Goal: Information Seeking & Learning: Learn about a topic

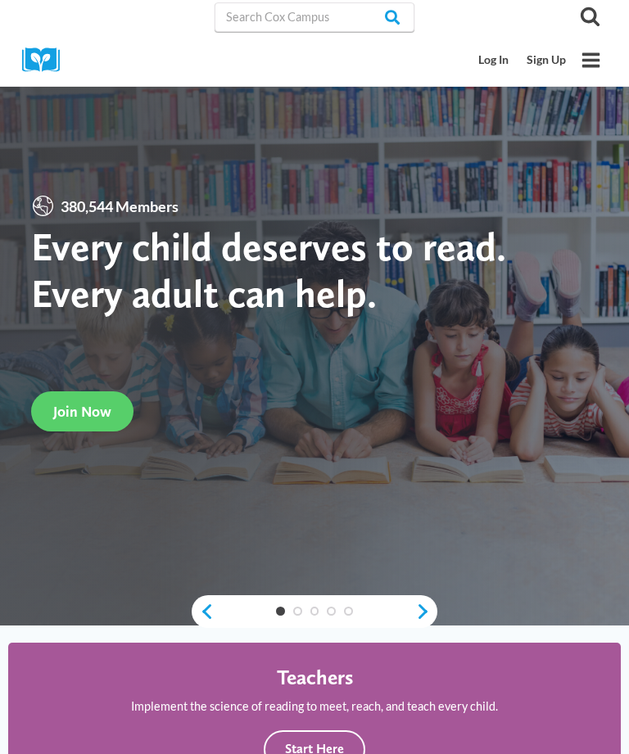
click at [587, 7] on icon "Search" at bounding box center [590, 16] width 20 height 20
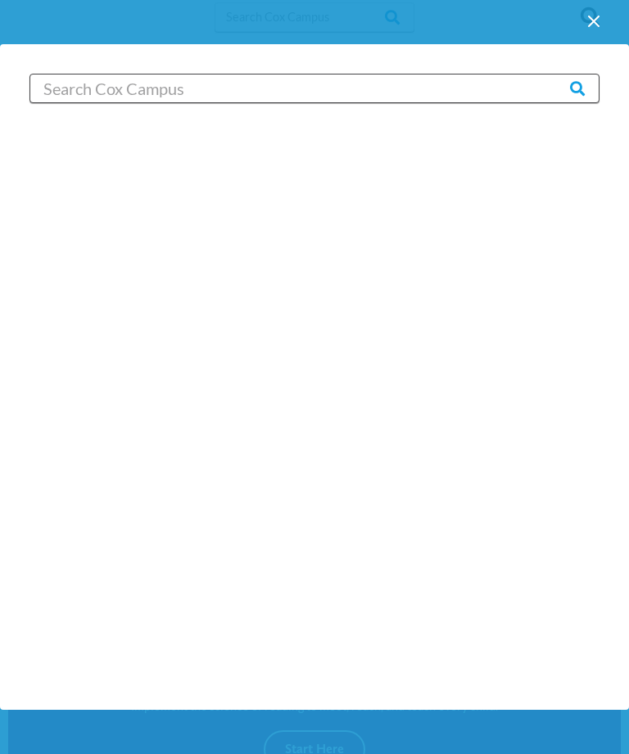
click at [479, 79] on input "Search in [URL][DOMAIN_NAME]" at bounding box center [314, 88] width 570 height 29
type input "Staff working together"
click at [567, 88] on input "Search" at bounding box center [567, 88] width 64 height 29
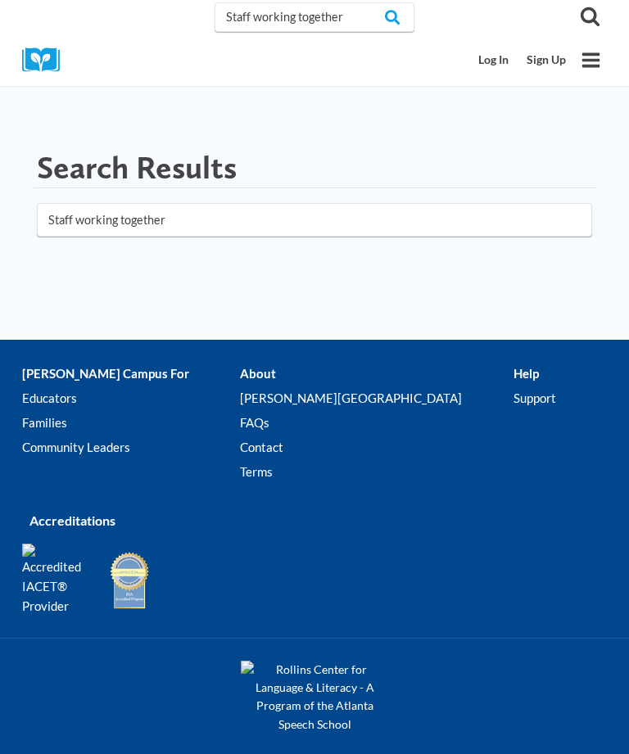
click at [172, 219] on input "Staff working together" at bounding box center [314, 220] width 555 height 34
click button "submit" at bounding box center [0, 0] width 0 height 0
click at [98, 215] on input "staff" at bounding box center [314, 220] width 555 height 34
click button "submit" at bounding box center [0, 0] width 0 height 0
click at [70, 223] on input "staff" at bounding box center [314, 220] width 555 height 34
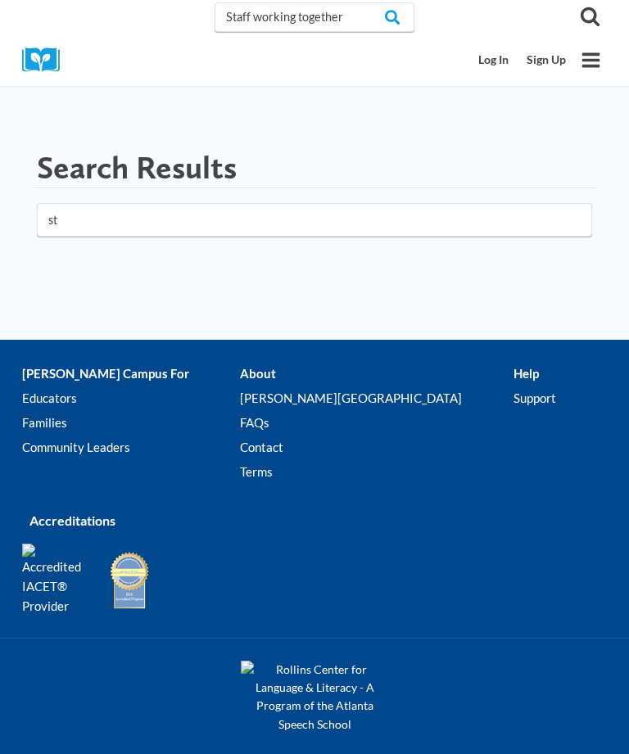
type input "s"
click at [264, 26] on input "Staff working together" at bounding box center [314, 16] width 200 height 29
click at [244, 11] on input "Staff working together" at bounding box center [314, 16] width 200 height 29
type input "working together"
click at [379, 16] on input "Search" at bounding box center [382, 16] width 64 height 29
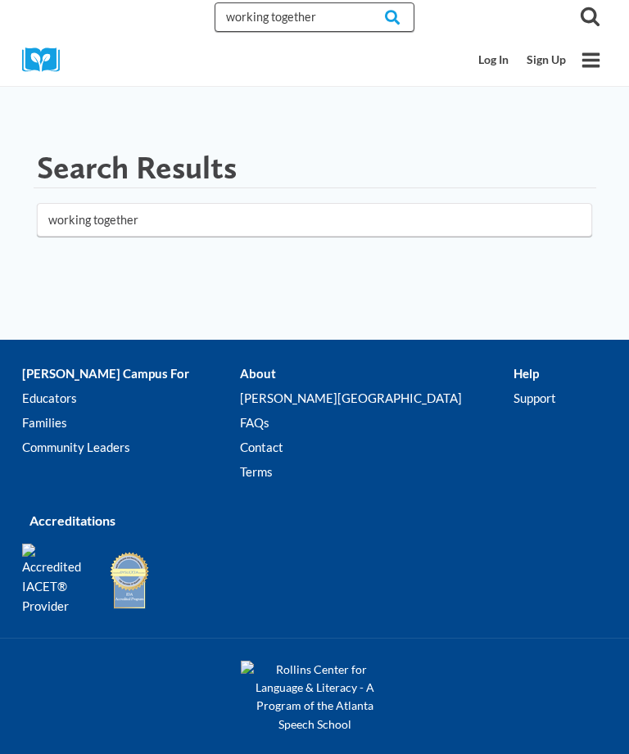
click at [313, 19] on input "working together" at bounding box center [314, 16] width 200 height 29
type input "w"
type input "Staff"
click at [379, 16] on input "Search" at bounding box center [382, 16] width 64 height 29
click at [587, 61] on icon "Toggle Menu" at bounding box center [590, 60] width 20 height 20
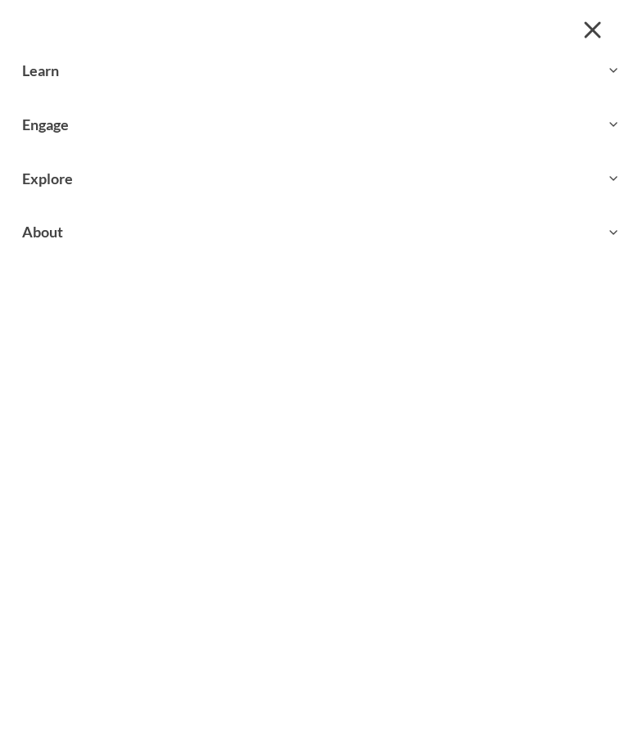
click at [44, 182] on button "Toggle child menu Expand" at bounding box center [314, 178] width 629 height 53
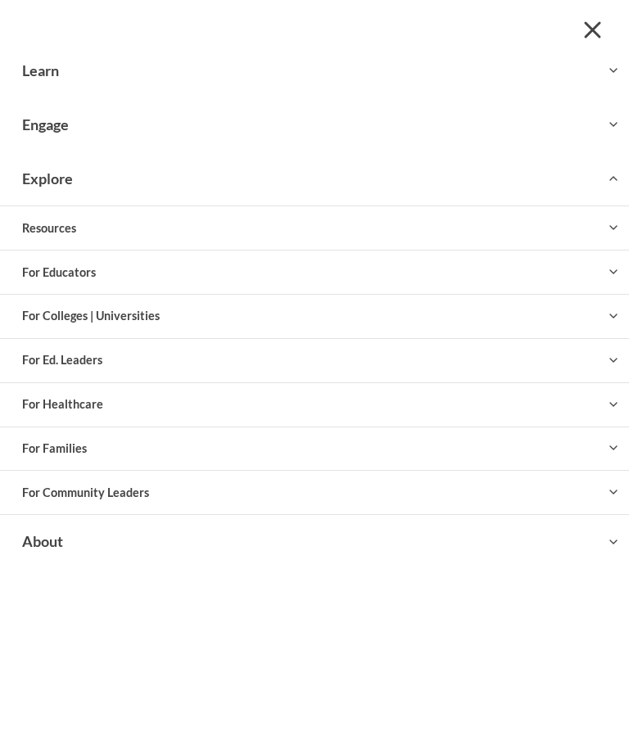
click at [27, 267] on button "Toggle child menu Expand" at bounding box center [314, 271] width 629 height 43
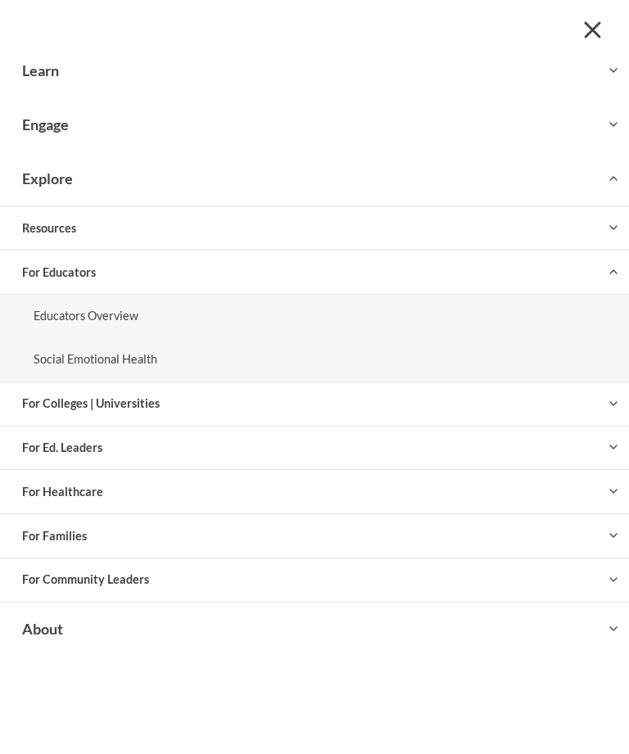
click at [26, 71] on button "Toggle child menu Expand" at bounding box center [314, 70] width 629 height 53
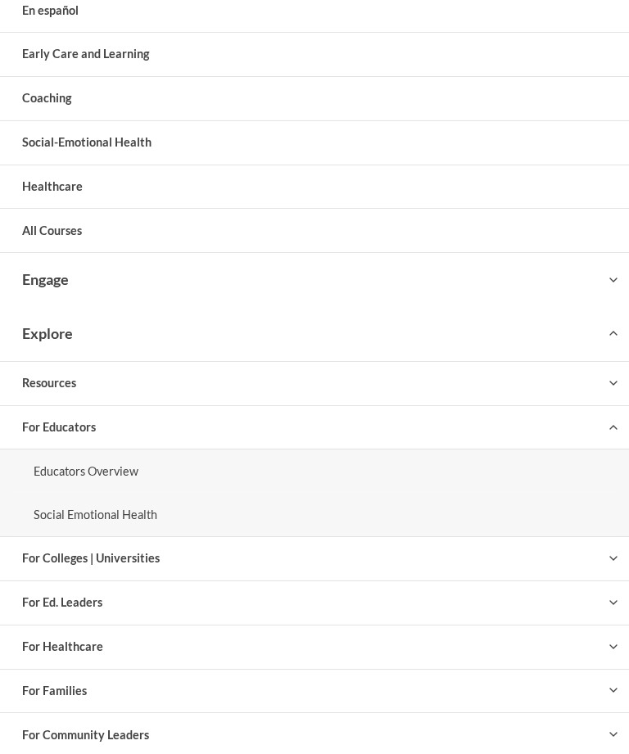
scroll to position [149, 0]
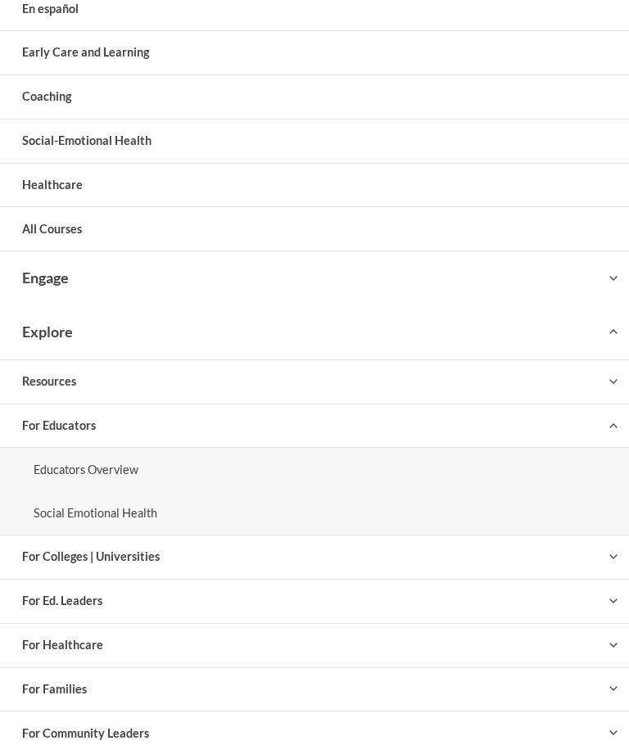
click at [21, 241] on link "All Courses" at bounding box center [314, 228] width 629 height 43
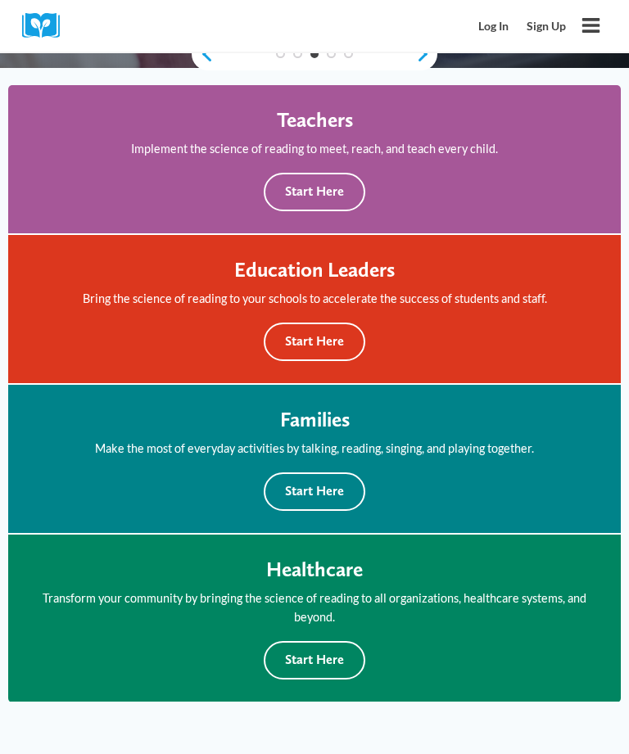
scroll to position [553, 0]
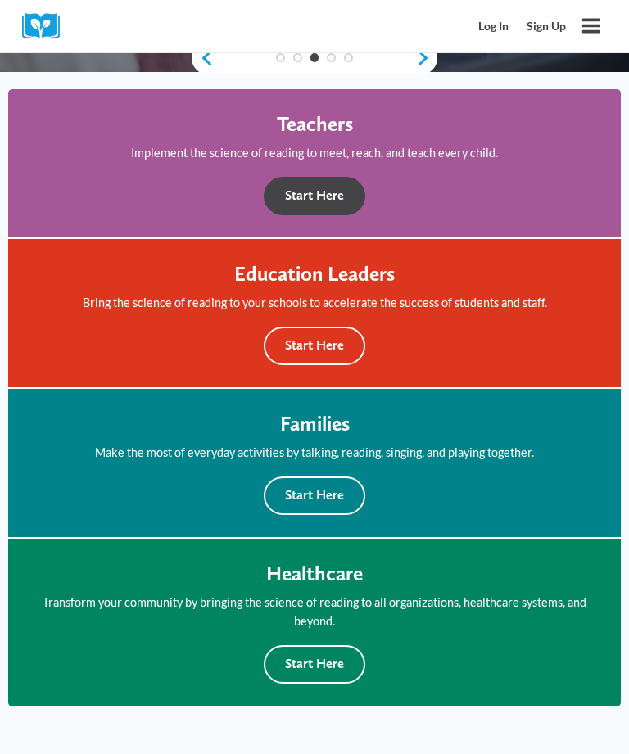
click at [283, 197] on button "Start Here" at bounding box center [314, 196] width 101 height 38
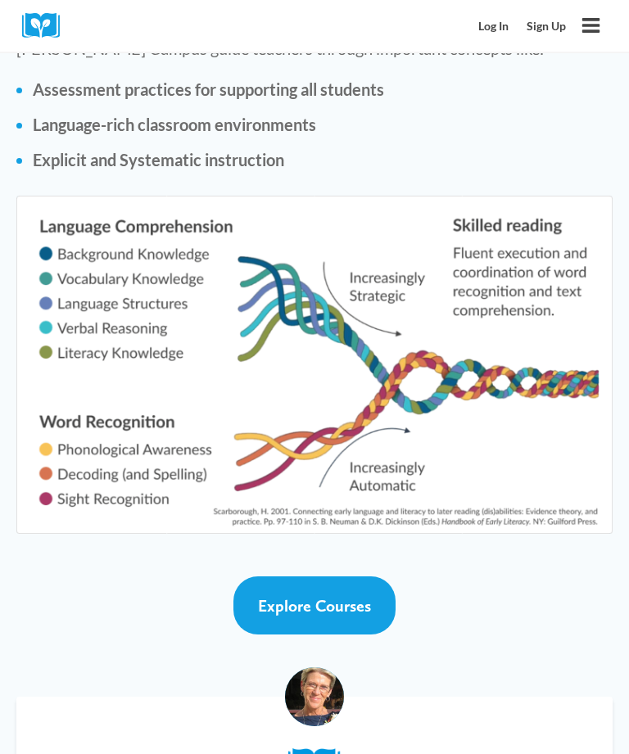
scroll to position [3483, 0]
click at [259, 596] on span "Explore Courses" at bounding box center [314, 606] width 113 height 20
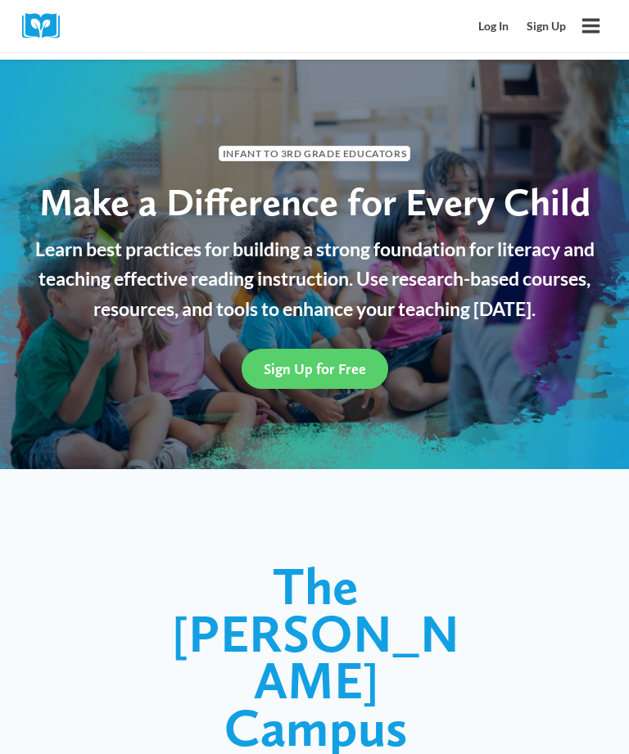
scroll to position [3535, 0]
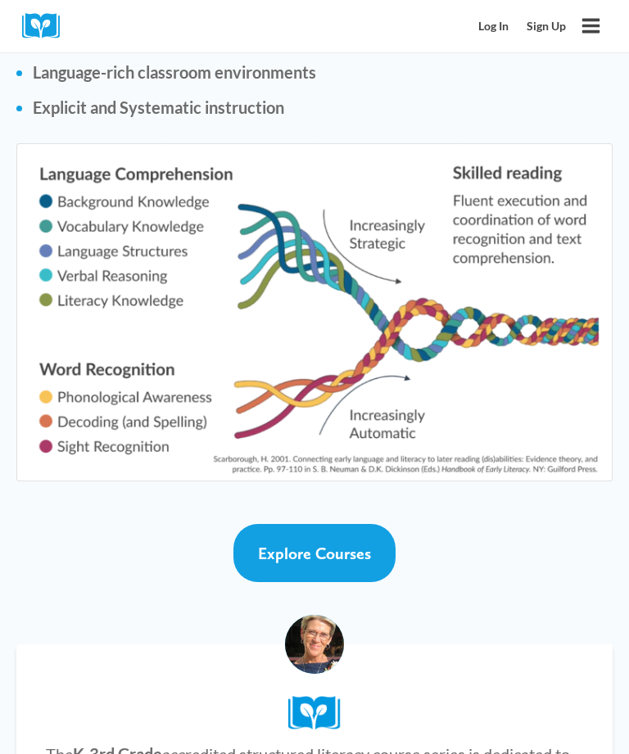
click at [261, 524] on link "Explore Courses" at bounding box center [314, 553] width 162 height 58
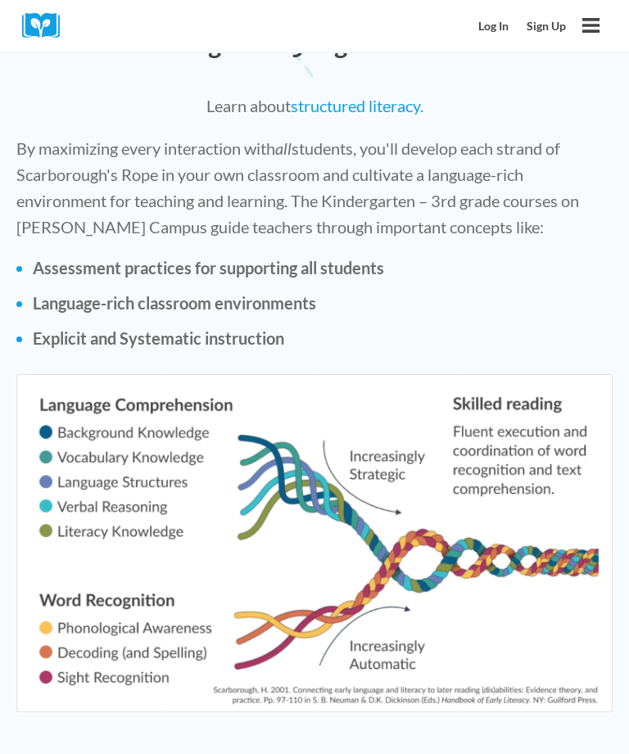
scroll to position [3315, 0]
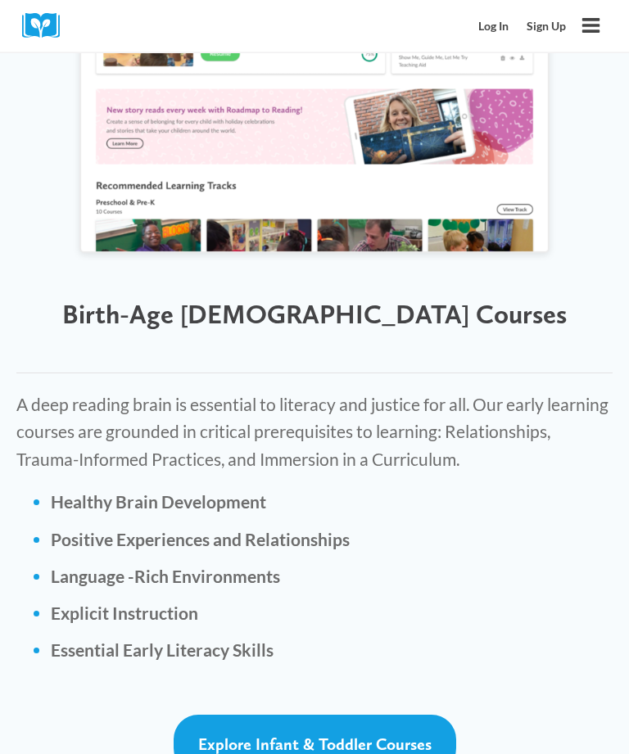
scroll to position [4661, 0]
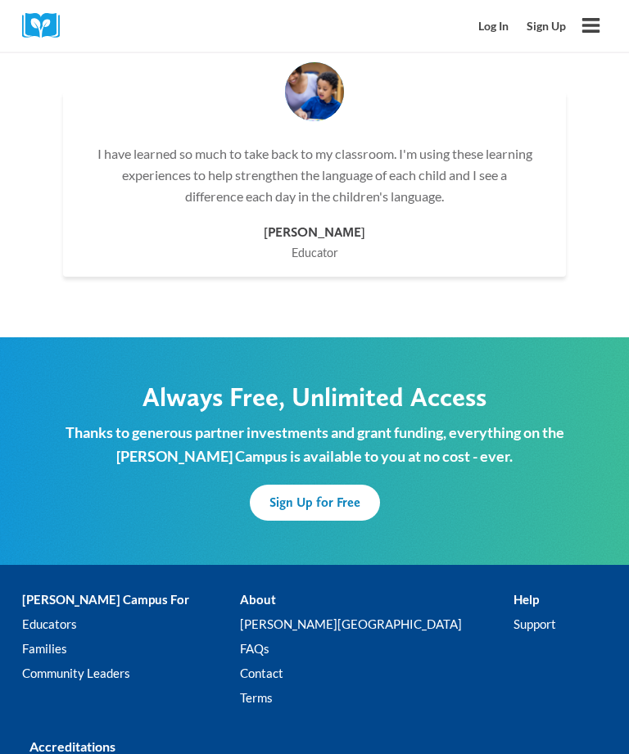
scroll to position [7380, 0]
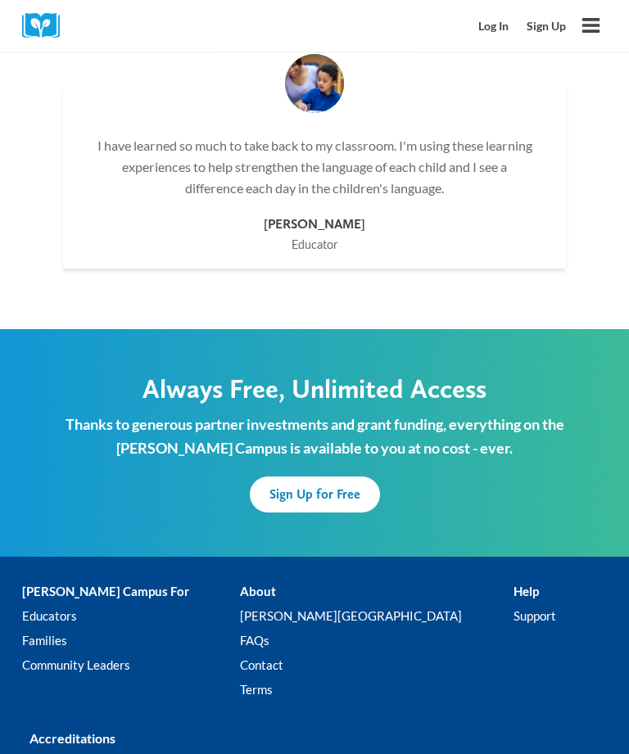
click at [502, 29] on link "Log In" at bounding box center [494, 26] width 48 height 30
